Goal: Task Accomplishment & Management: Manage account settings

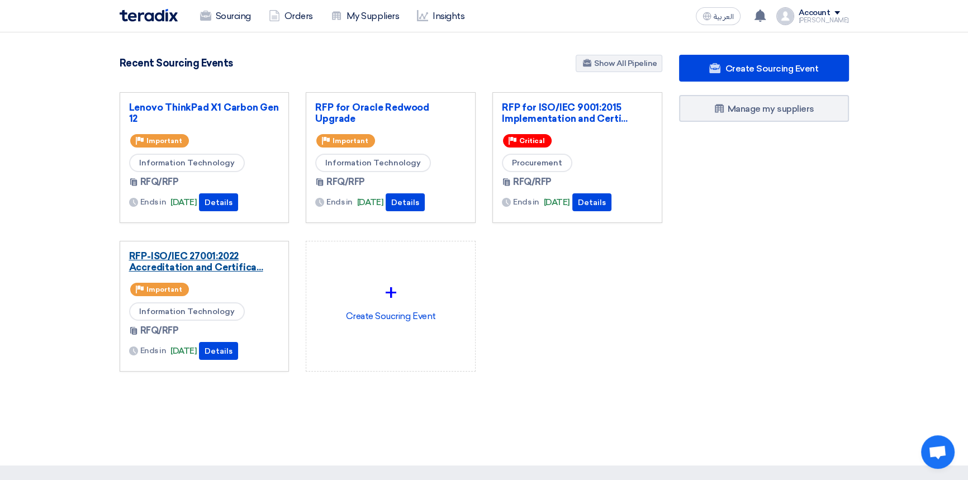
click at [182, 256] on link "RFP-ISO/IEC 27001:2022 Accreditation and Certifica..." at bounding box center [204, 261] width 151 height 22
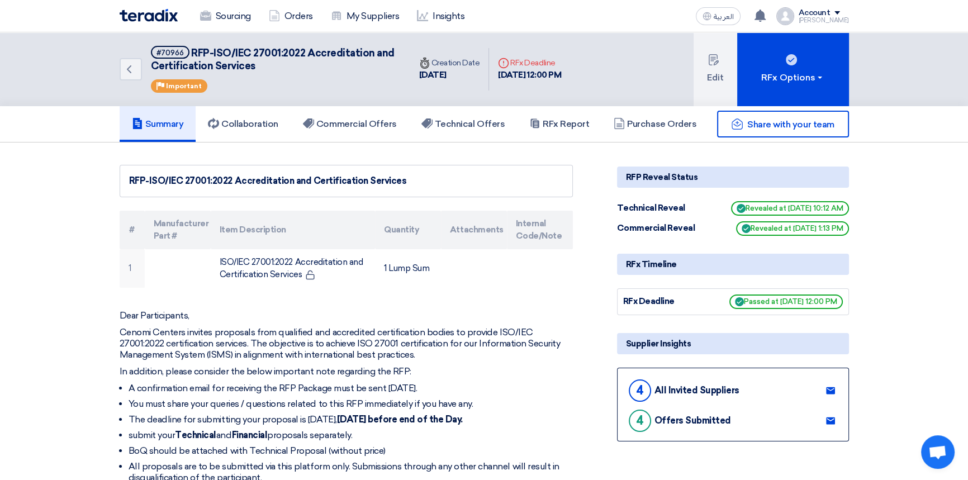
click at [638, 131] on div "Share with your team" at bounding box center [733, 124] width 232 height 27
click at [649, 122] on div "Share with your team" at bounding box center [733, 124] width 232 height 27
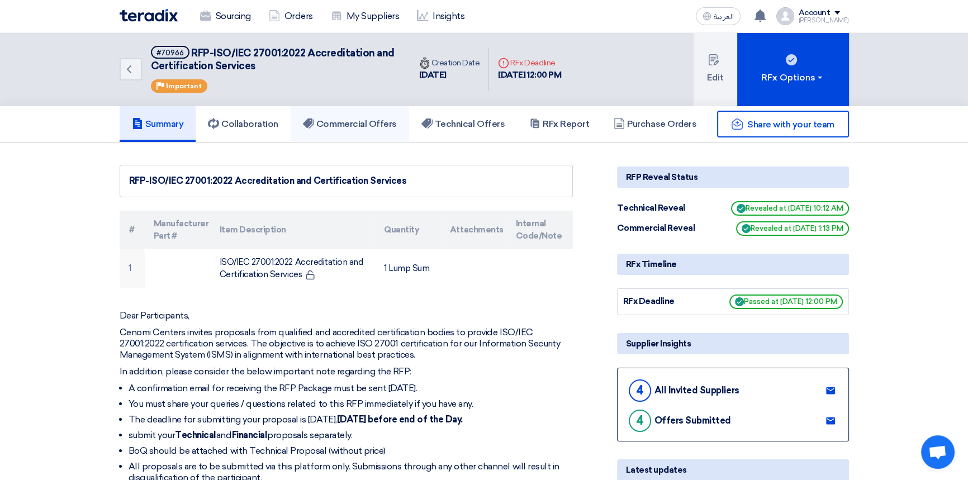
click at [354, 127] on h5 "Commercial Offers" at bounding box center [350, 123] width 94 height 11
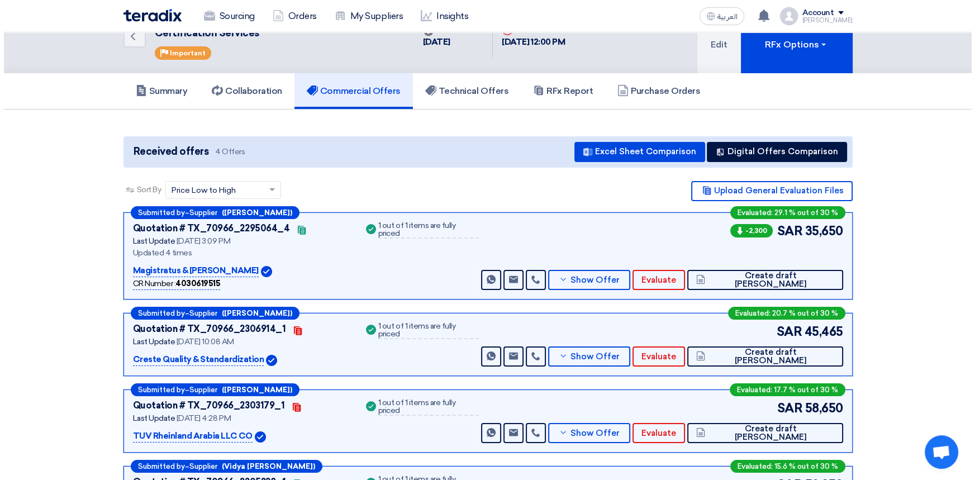
scroll to position [50, 0]
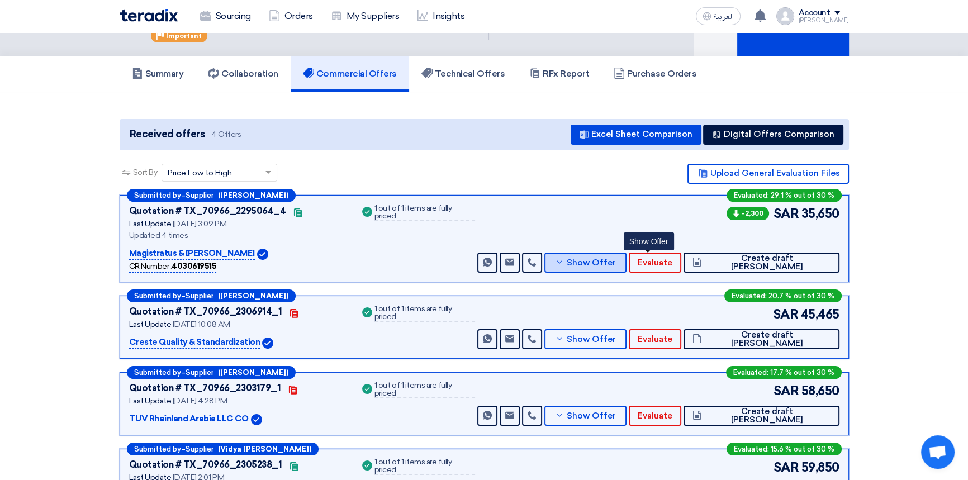
click at [616, 263] on span "Show Offer" at bounding box center [591, 263] width 49 height 8
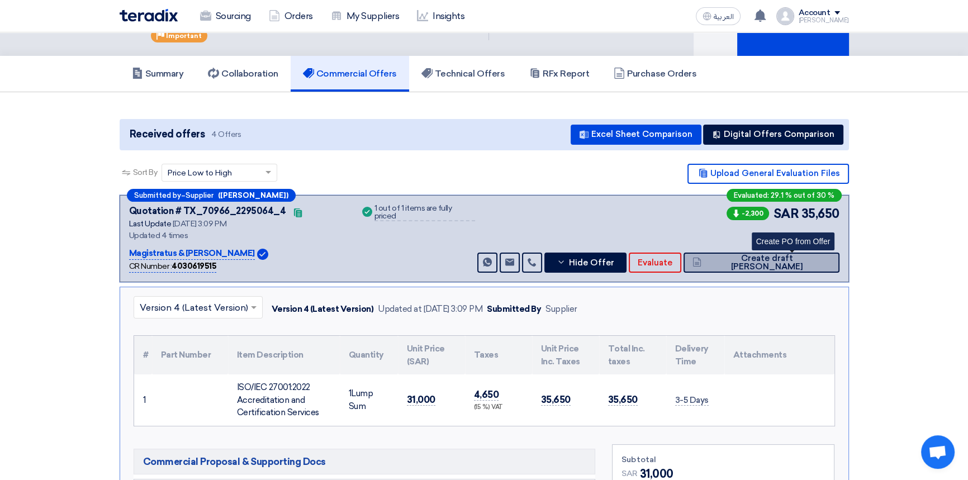
click at [802, 269] on button "Create draft [PERSON_NAME]" at bounding box center [760, 263] width 155 height 20
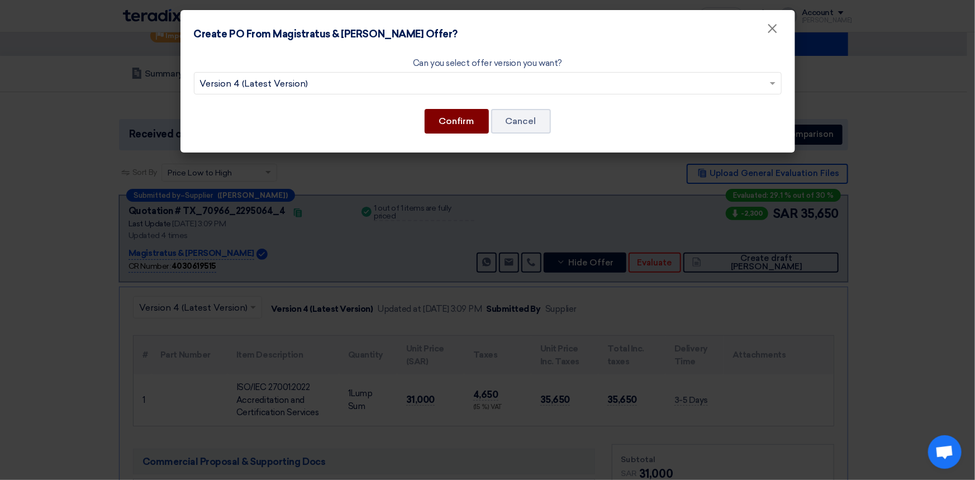
click at [458, 123] on button "Confirm" at bounding box center [457, 121] width 64 height 25
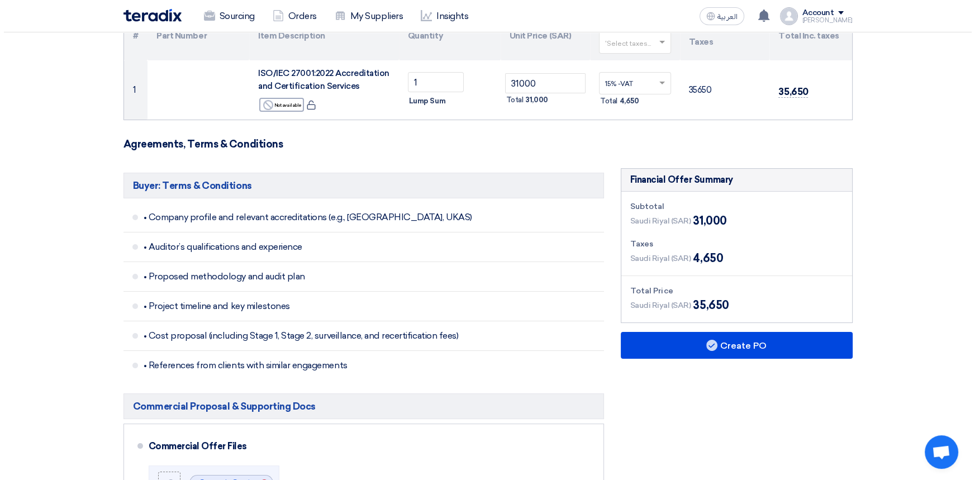
scroll to position [203, 0]
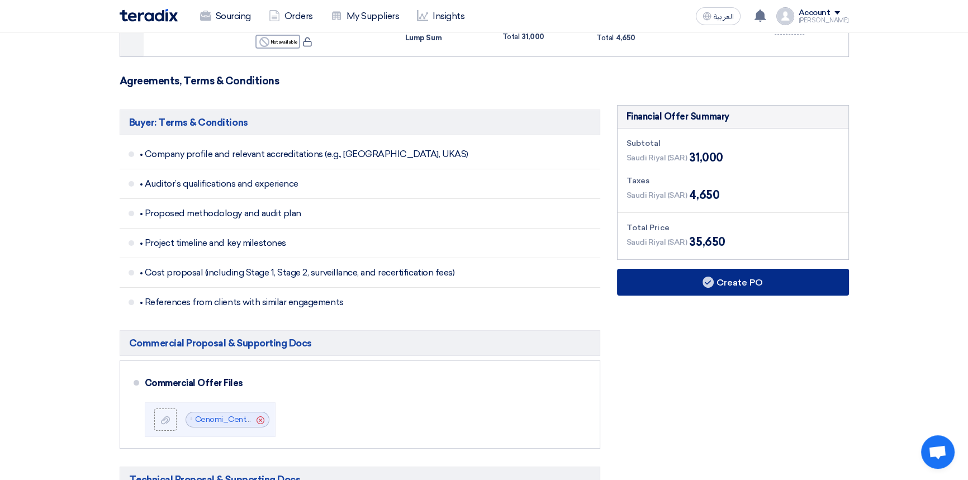
click at [704, 286] on icon at bounding box center [707, 282] width 11 height 11
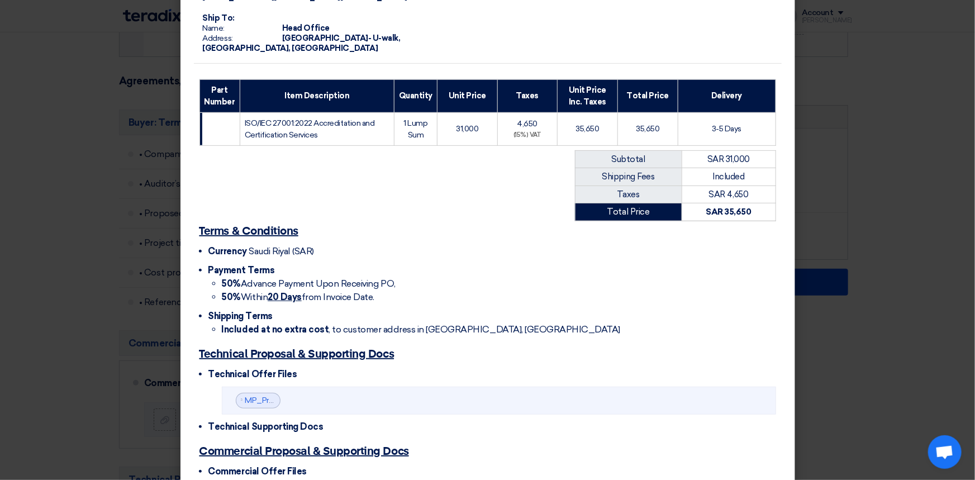
scroll to position [265, 0]
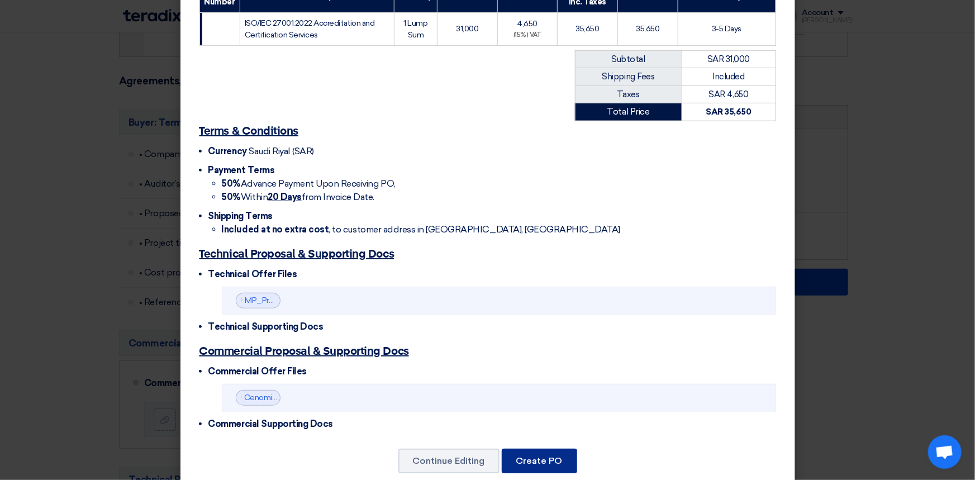
click at [541, 449] on button "Create PO" at bounding box center [539, 461] width 75 height 25
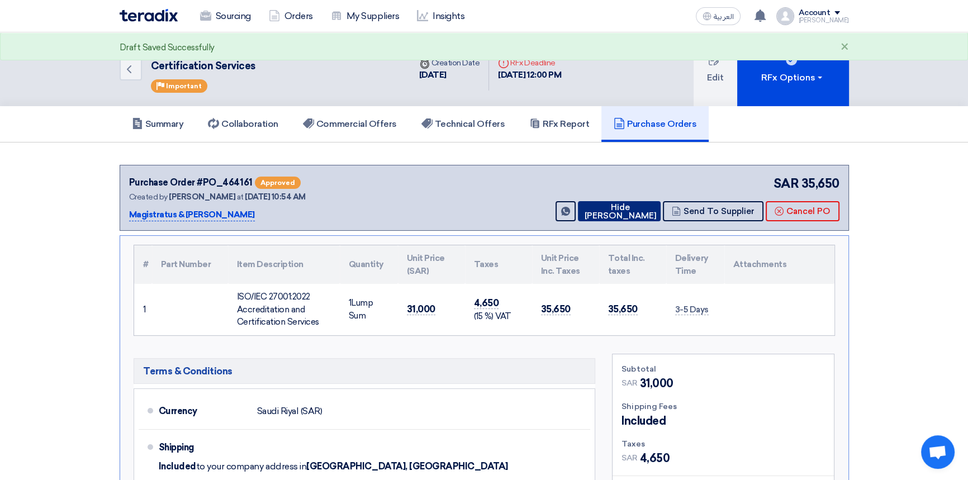
click at [628, 214] on button "Hide [PERSON_NAME]" at bounding box center [619, 211] width 83 height 20
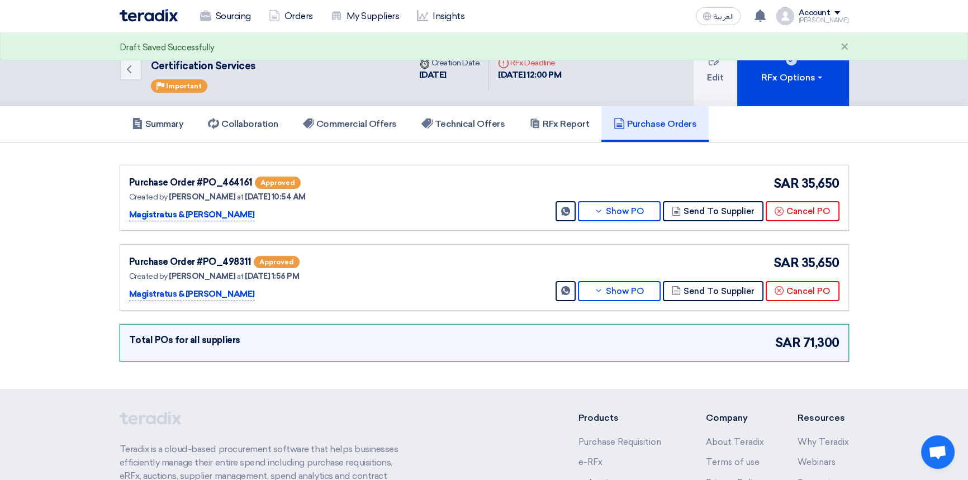
click at [931, 241] on section "Purchase Order #PO_464161 Approved Created by [PERSON_NAME] at [DATE] 10:54 AM …" at bounding box center [484, 265] width 968 height 246
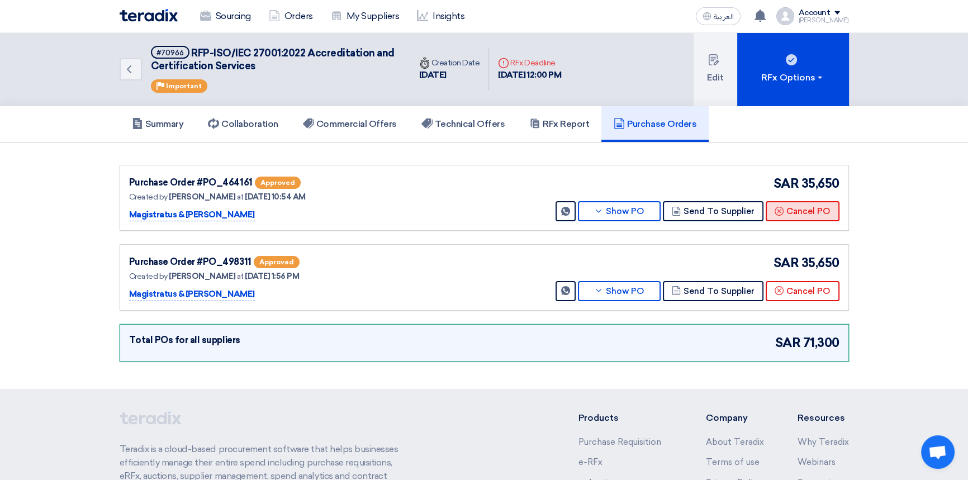
click at [814, 210] on button "Cancel PO" at bounding box center [802, 211] width 74 height 20
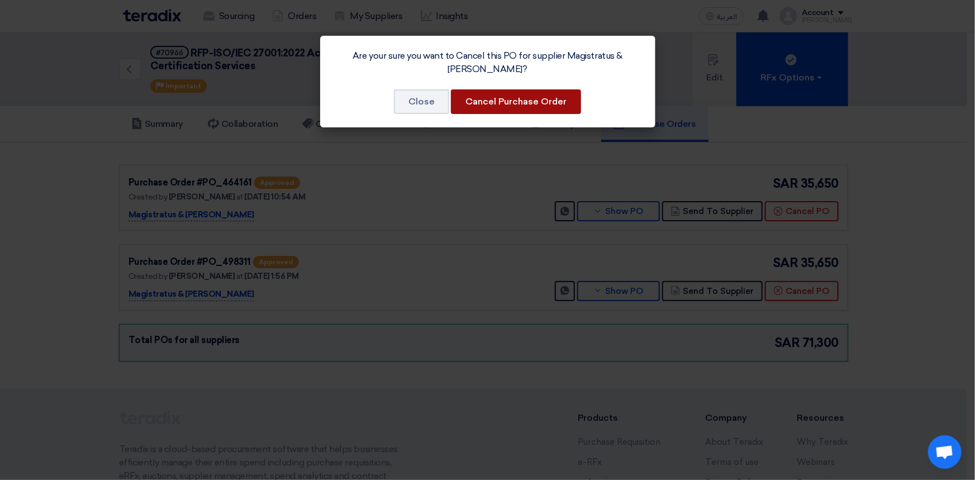
click at [525, 95] on button "Cancel Purchase Order" at bounding box center [516, 101] width 130 height 25
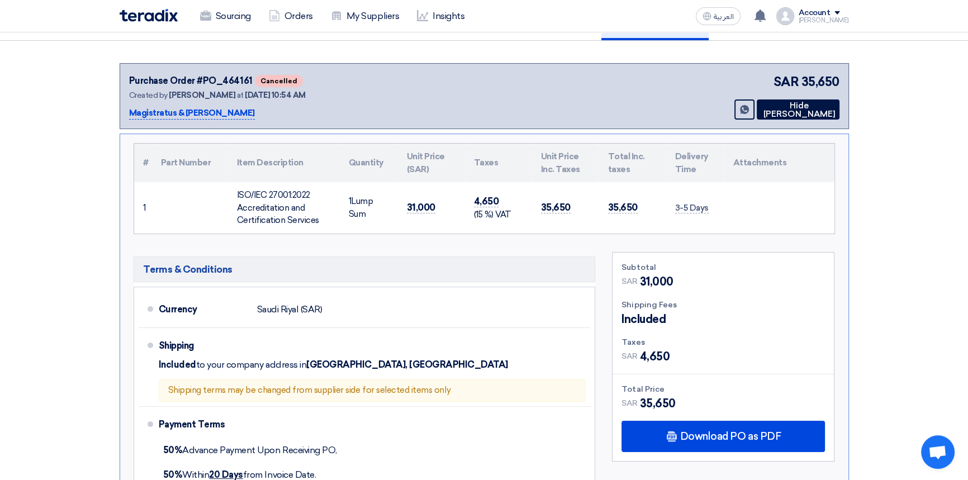
scroll to position [50, 0]
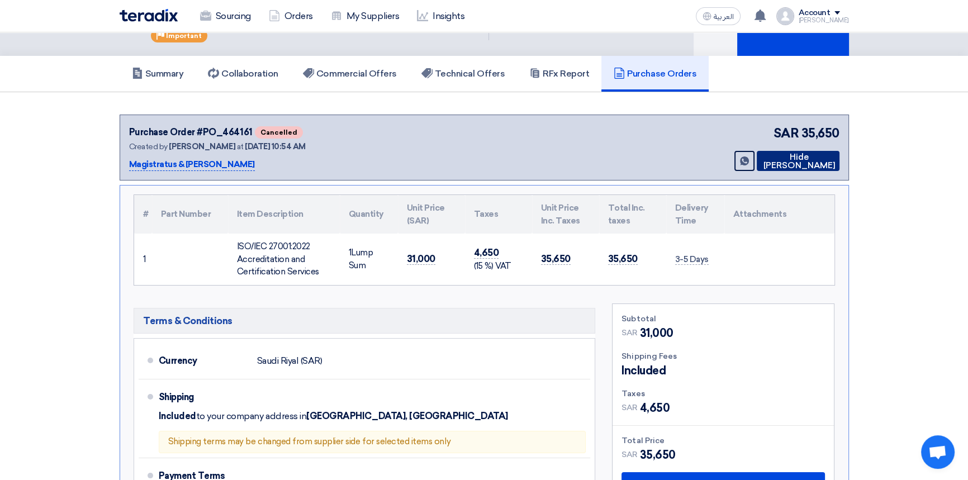
click at [792, 160] on button "Hide [PERSON_NAME]" at bounding box center [798, 161] width 83 height 20
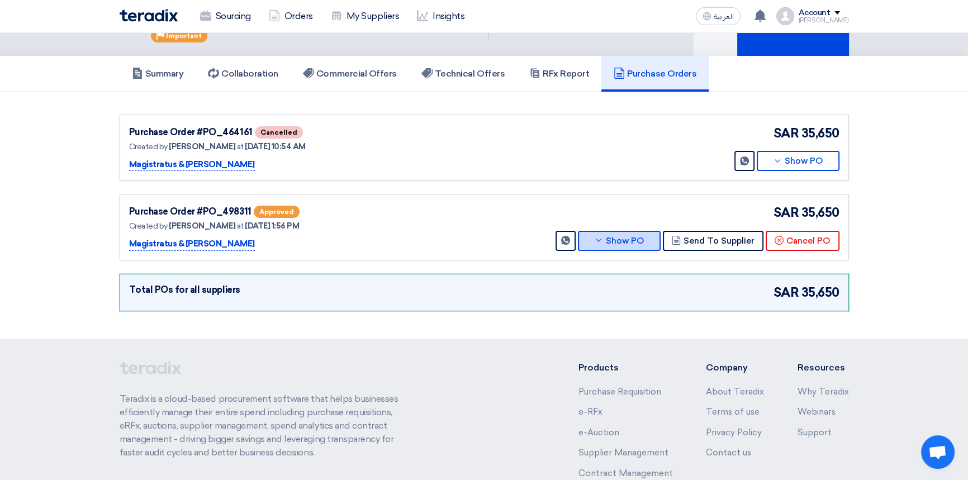
click at [610, 238] on button "Show PO" at bounding box center [619, 241] width 83 height 20
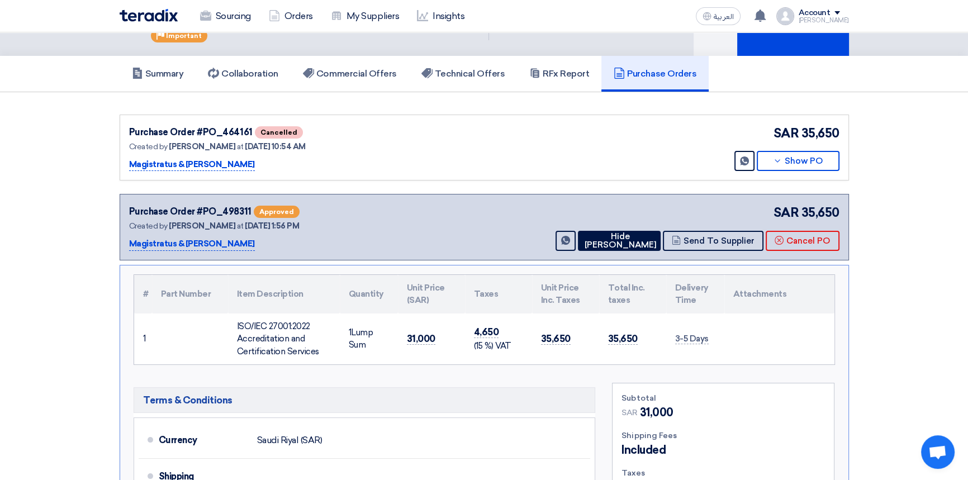
click at [901, 339] on section "Purchase Order #PO_464161 Cancelled Created by [PERSON_NAME] at [DATE] 10:54 AM…" at bounding box center [484, 406] width 968 height 629
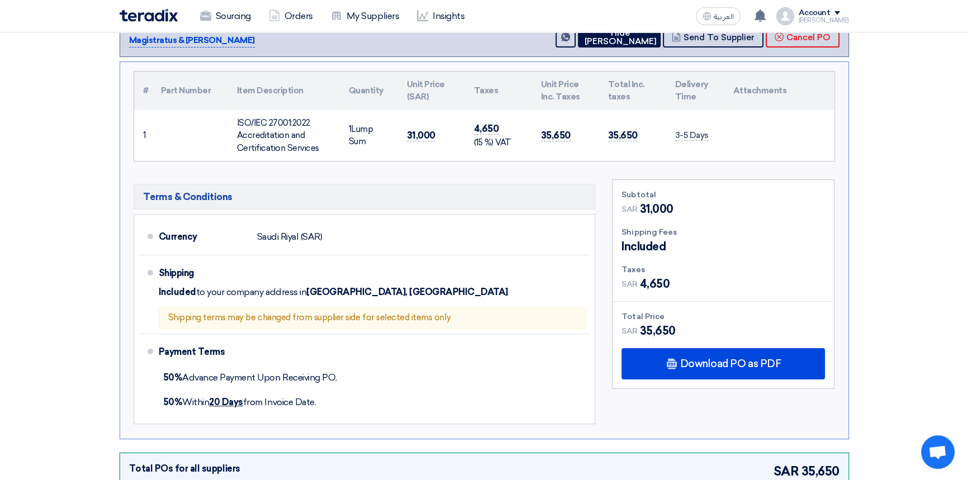
scroll to position [0, 0]
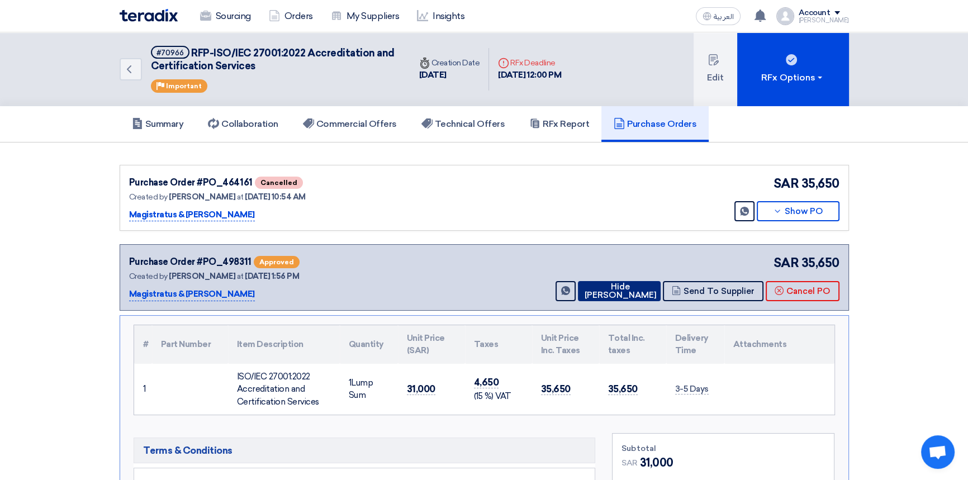
click at [627, 291] on button "Hide [PERSON_NAME]" at bounding box center [619, 291] width 83 height 20
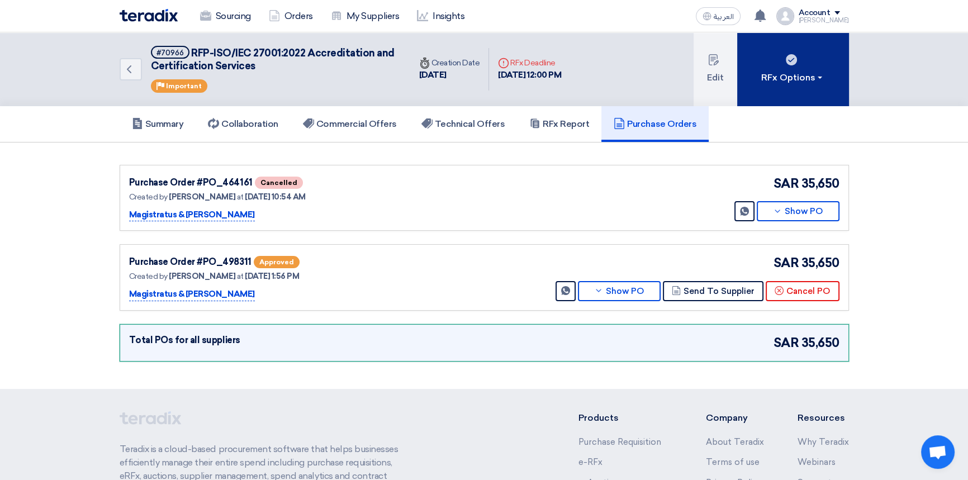
click at [801, 68] on button "RFx Options" at bounding box center [793, 69] width 112 height 74
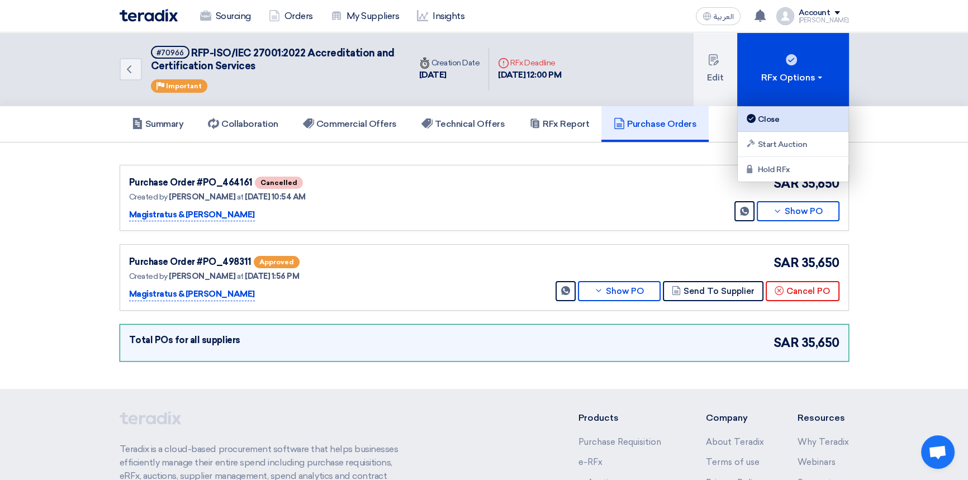
click at [771, 121] on div "Close" at bounding box center [792, 118] width 97 height 13
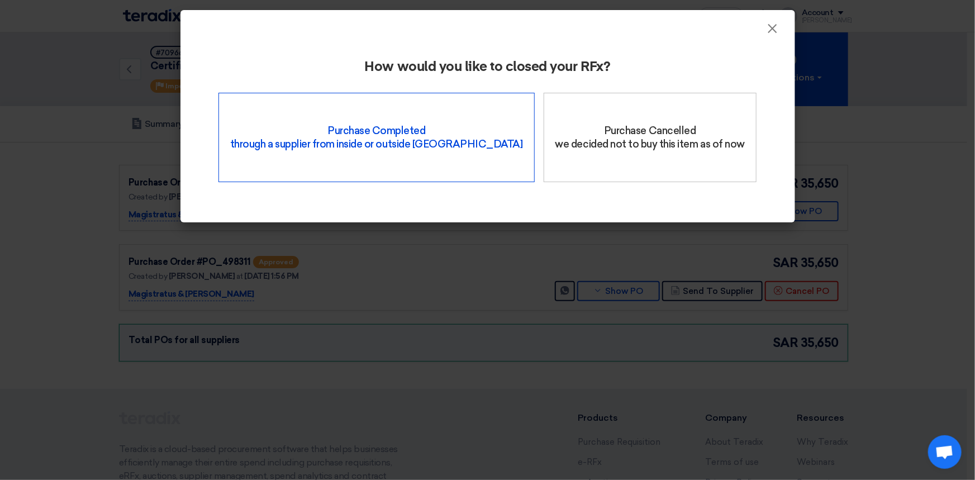
click at [387, 132] on div "Purchase Completed through a supplier from inside or outside Teradix" at bounding box center [376, 137] width 316 height 89
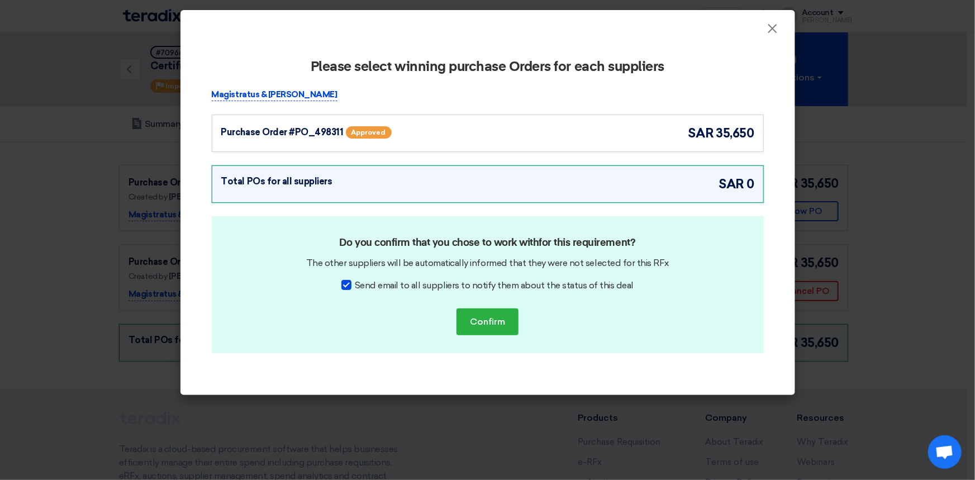
click at [289, 132] on div "Purchase Order #PO_498311" at bounding box center [282, 132] width 122 height 13
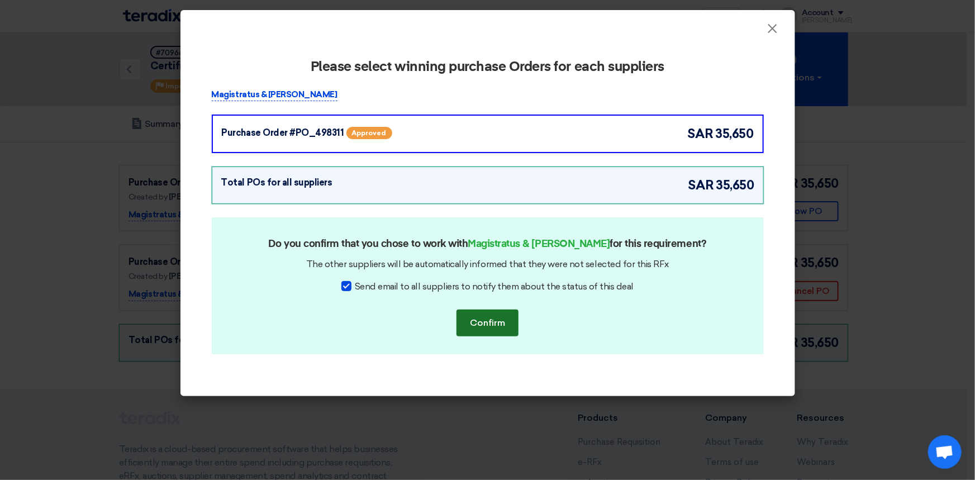
click at [479, 323] on button "Confirm" at bounding box center [488, 323] width 62 height 27
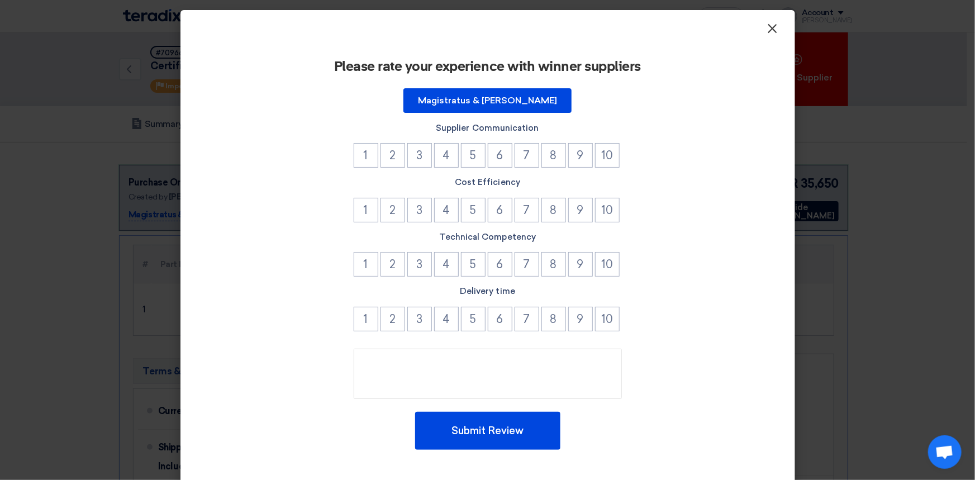
click at [767, 30] on span "×" at bounding box center [772, 31] width 11 height 22
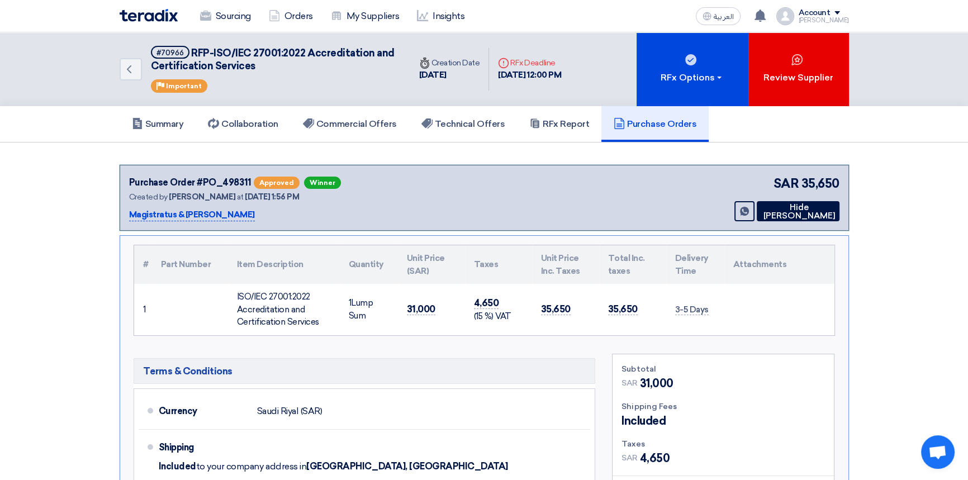
click at [146, 17] on img at bounding box center [149, 15] width 58 height 13
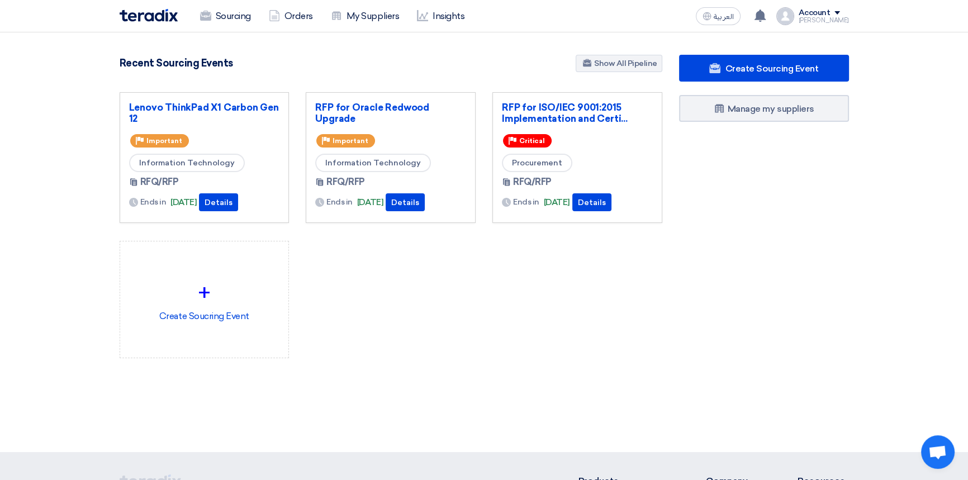
click at [439, 287] on div "Lenovo ThinkPad X1 Carbon Gen 12 Priority Important Information Technology RFQ/…" at bounding box center [390, 234] width 559 height 284
click at [501, 297] on div "Lenovo ThinkPad X1 Carbon Gen 12 Priority Important Information Technology RFQ/…" at bounding box center [390, 234] width 559 height 284
click at [549, 110] on link "RFP for ISO/IEC 9001:2015 Implementation and Certi..." at bounding box center [577, 113] width 151 height 22
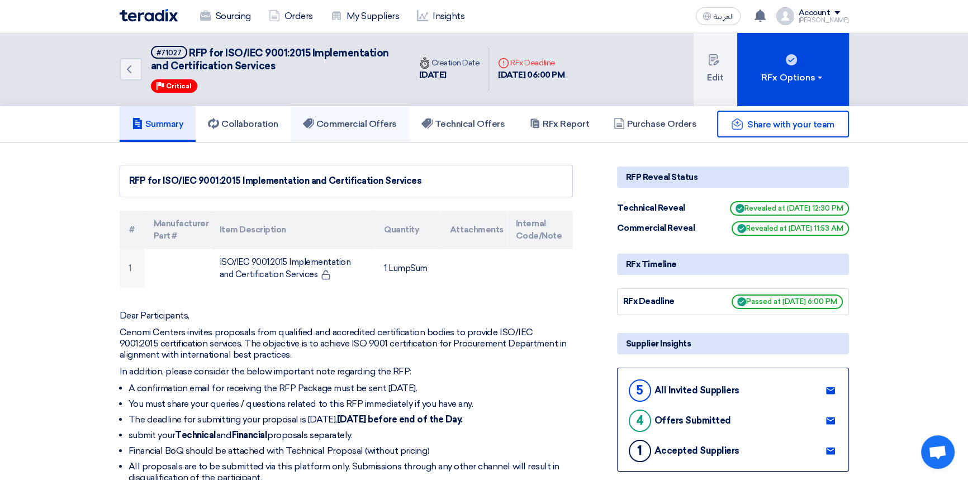
click at [368, 127] on h5 "Commercial Offers" at bounding box center [350, 123] width 94 height 11
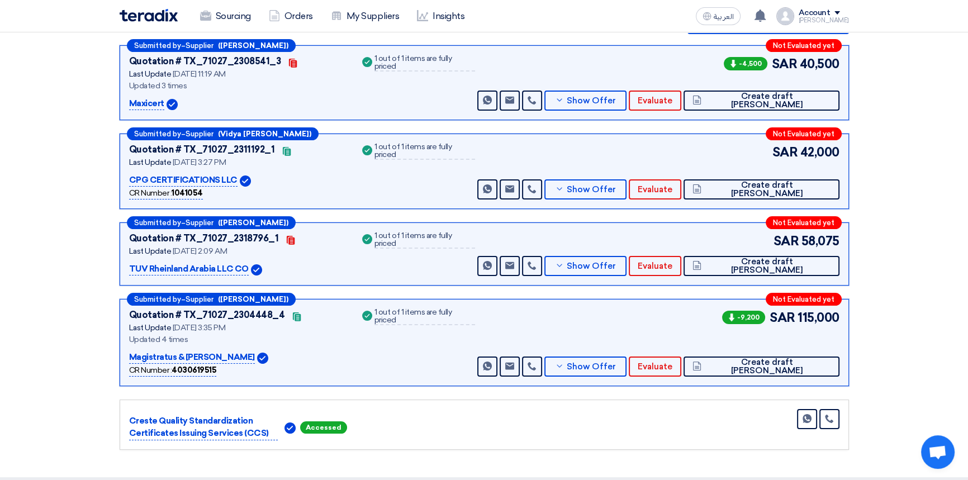
scroll to position [203, 0]
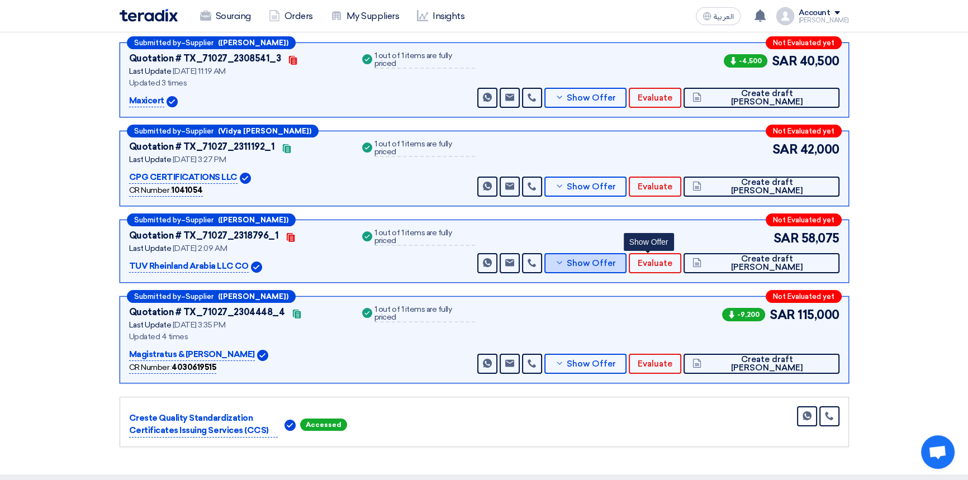
click at [616, 264] on span "Show Offer" at bounding box center [591, 263] width 49 height 8
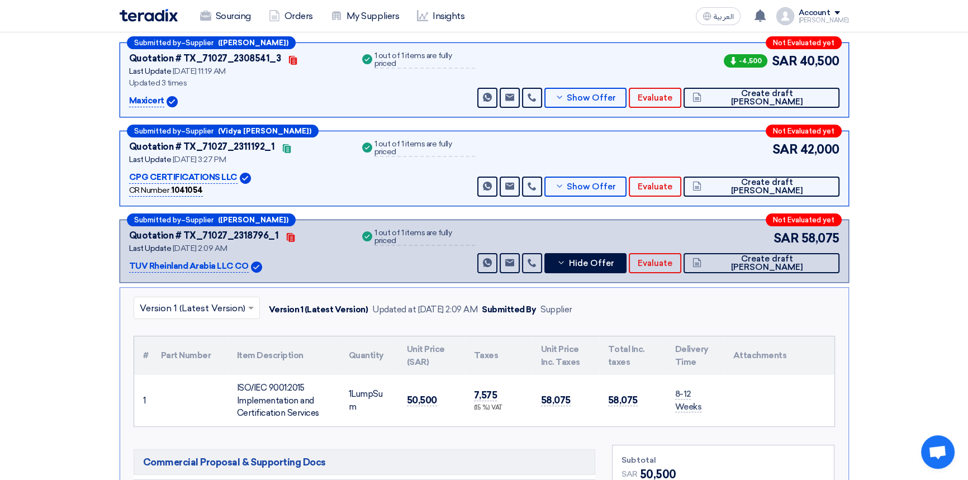
click at [198, 304] on input "text" at bounding box center [191, 308] width 103 height 18
click at [175, 302] on input "text" at bounding box center [191, 308] width 103 height 18
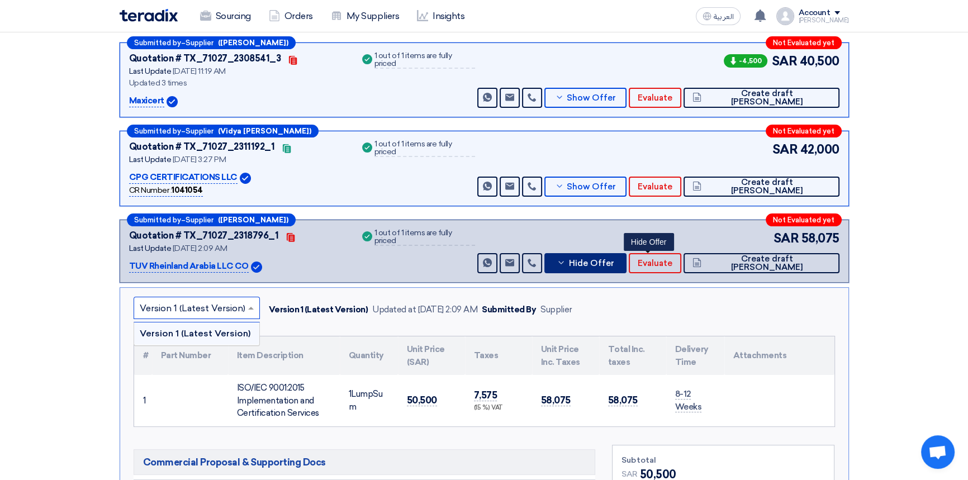
click at [620, 254] on button "Hide Offer" at bounding box center [585, 263] width 83 height 20
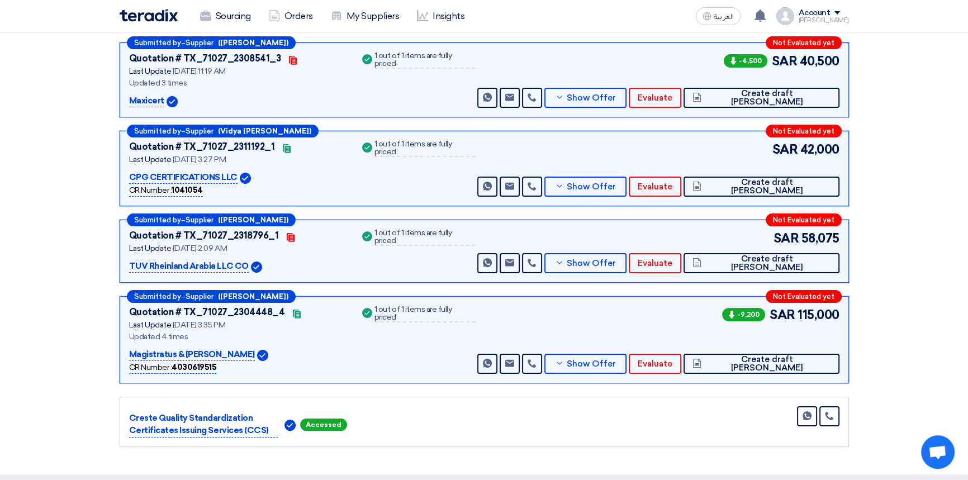
click at [928, 249] on section "Received offers 5 Offers Excel Sheet Comparison Digital Offers Comparison Sort …" at bounding box center [484, 207] width 968 height 535
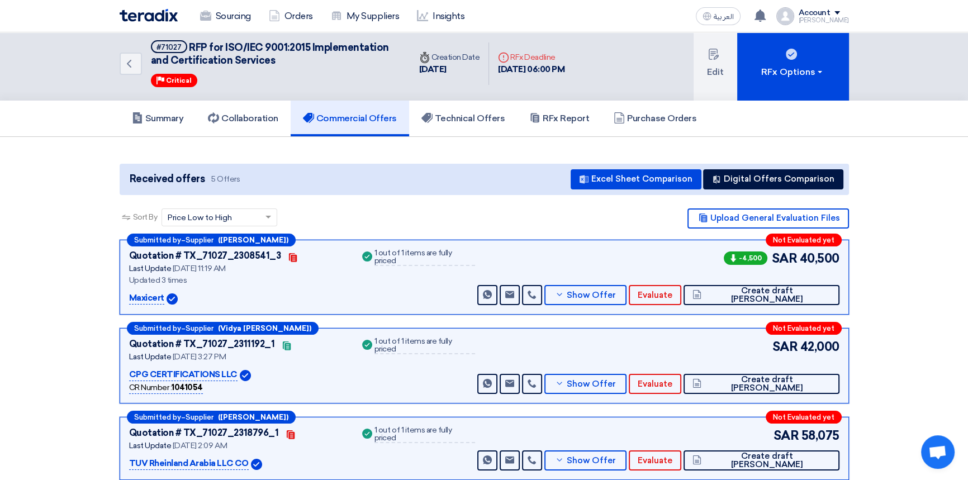
scroll to position [0, 0]
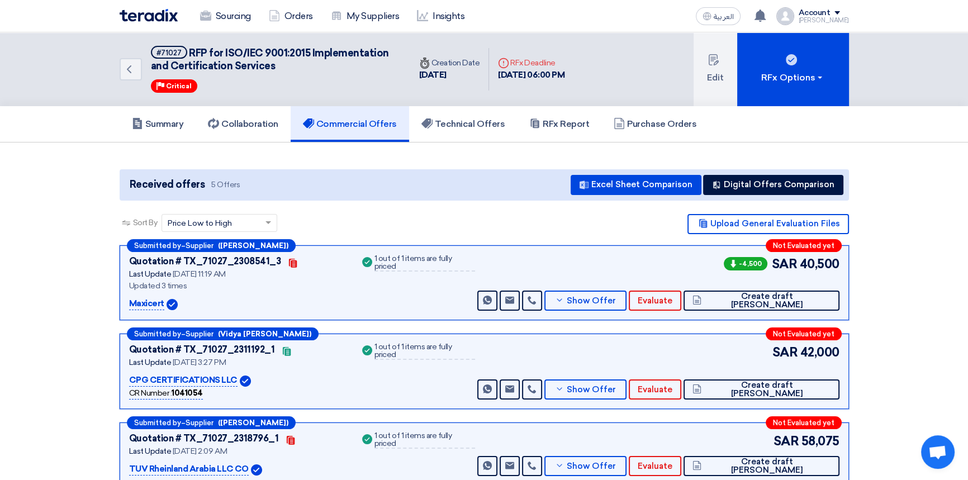
click at [144, 16] on img at bounding box center [149, 15] width 58 height 13
